Goal: Find specific page/section: Find specific page/section

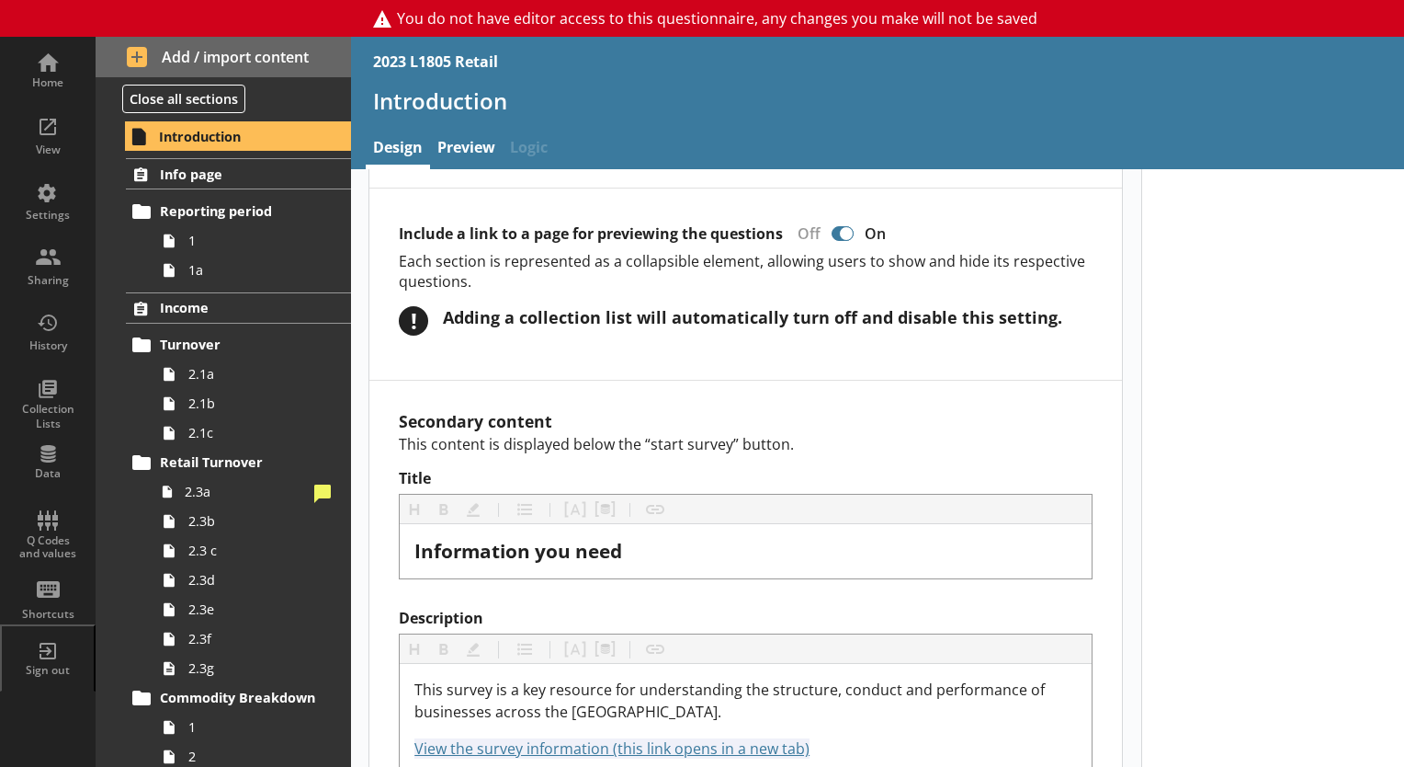
scroll to position [1308, 0]
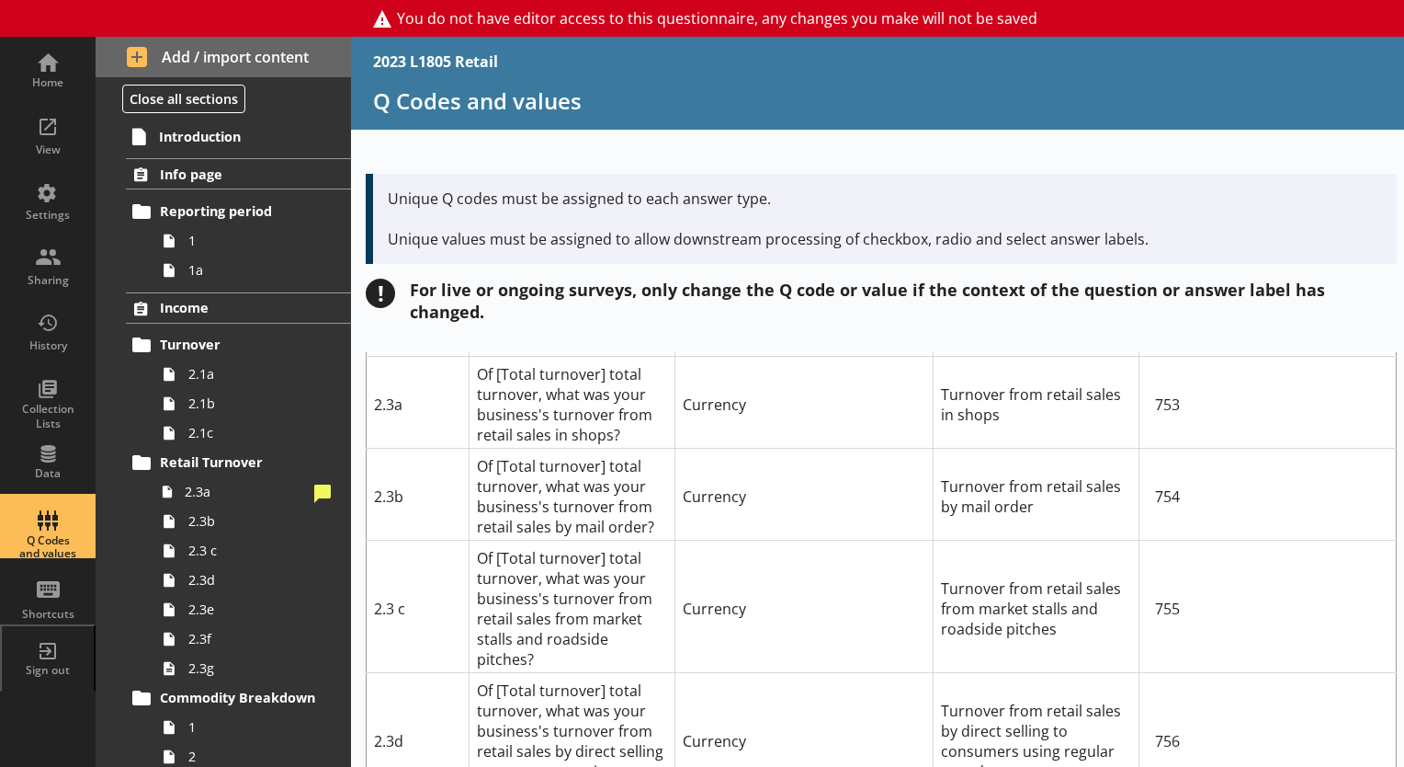
scroll to position [656, 0]
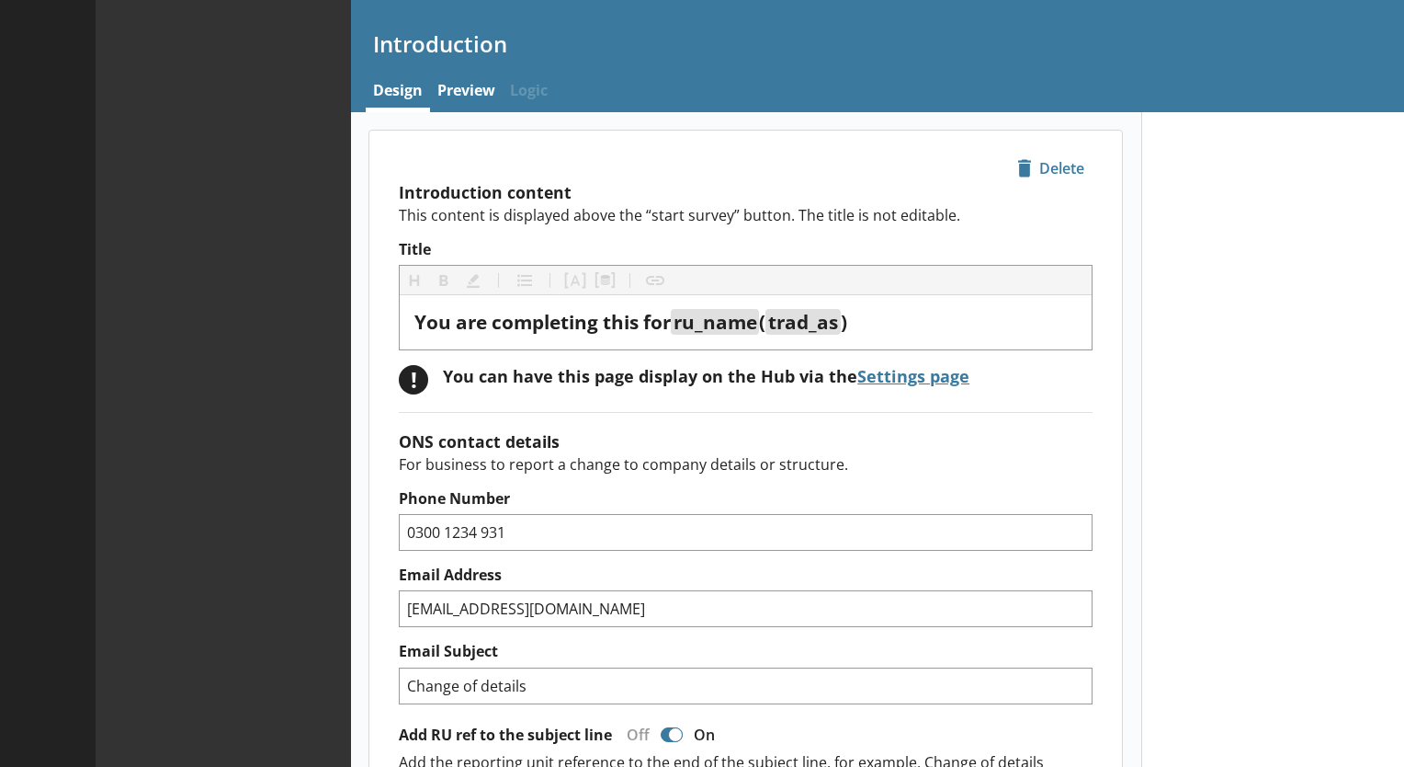
type textarea "x"
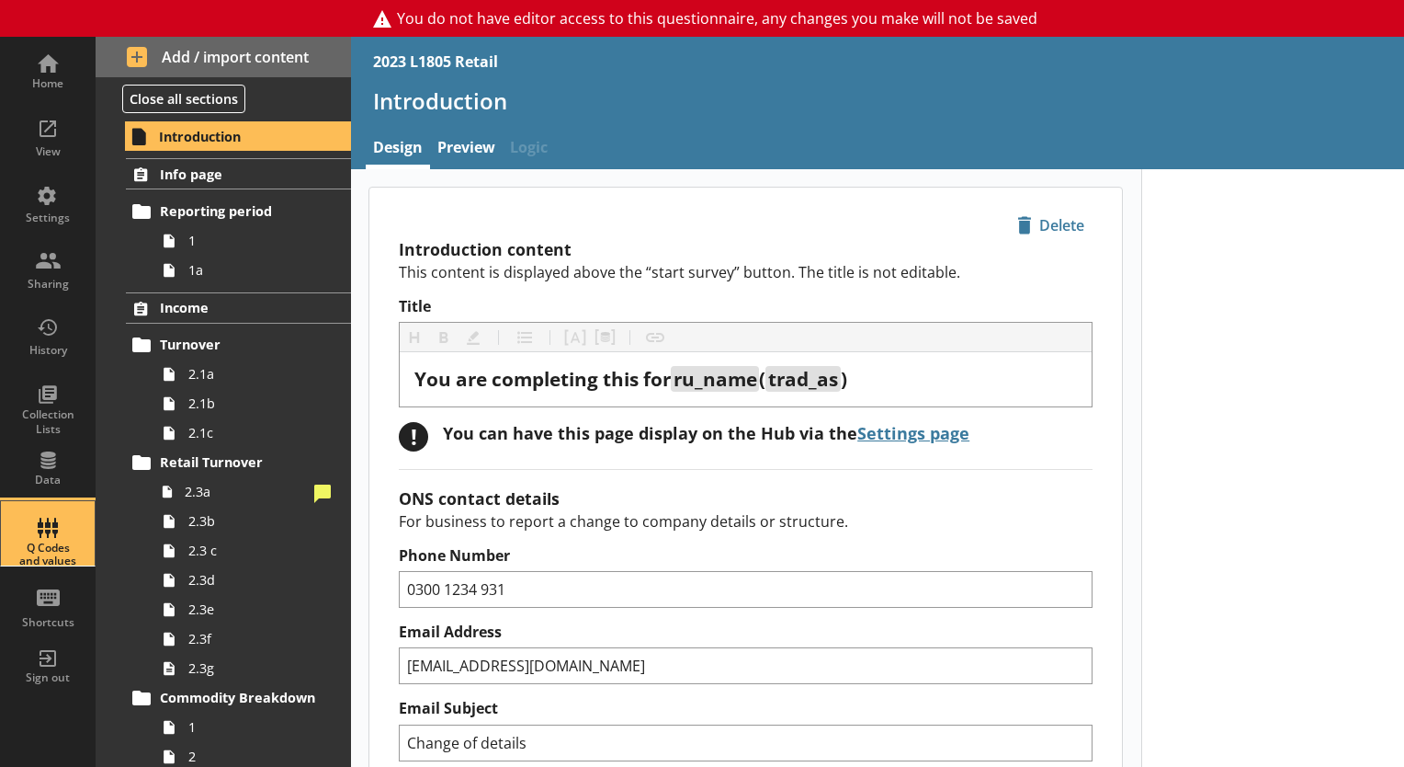
click at [40, 541] on div "Q Codes and values" at bounding box center [48, 554] width 64 height 27
